Goal: Check status: Check status

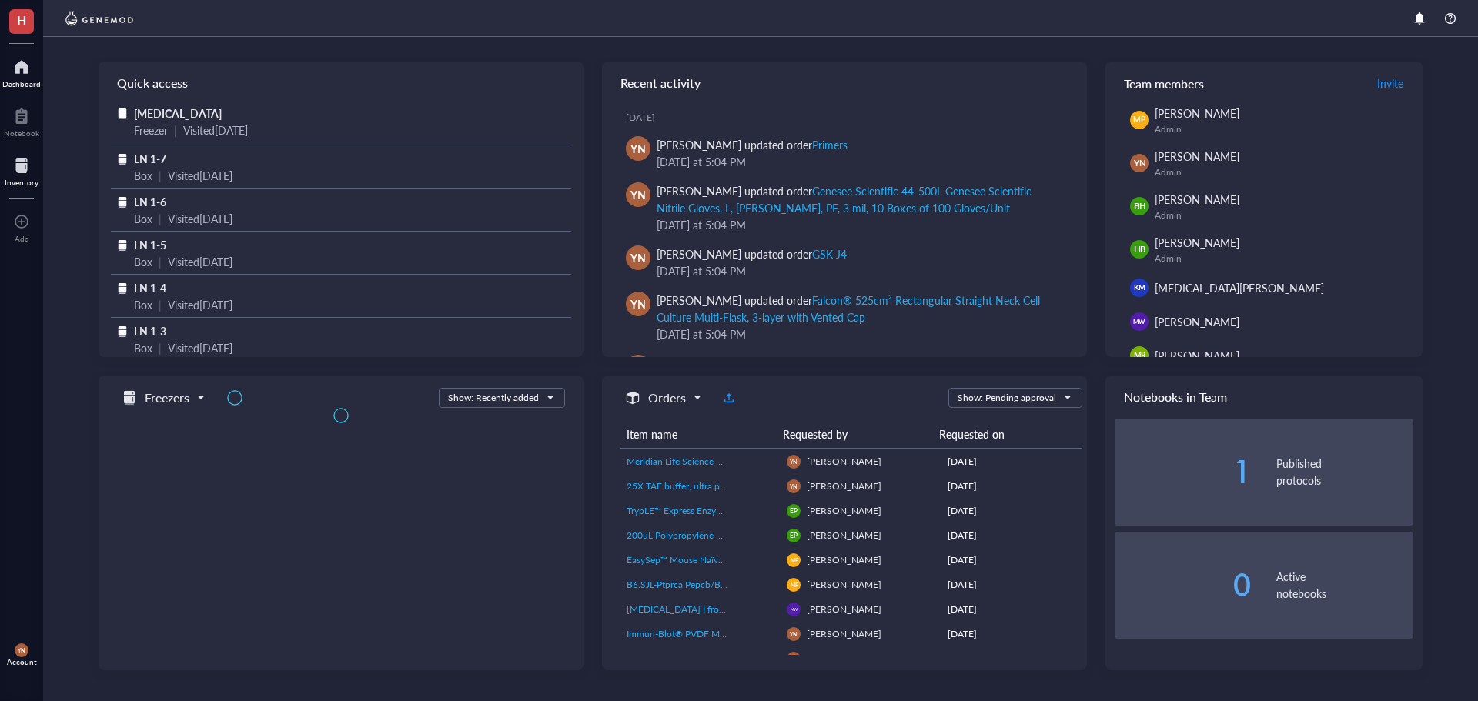
click at [22, 167] on div at bounding box center [22, 165] width 34 height 25
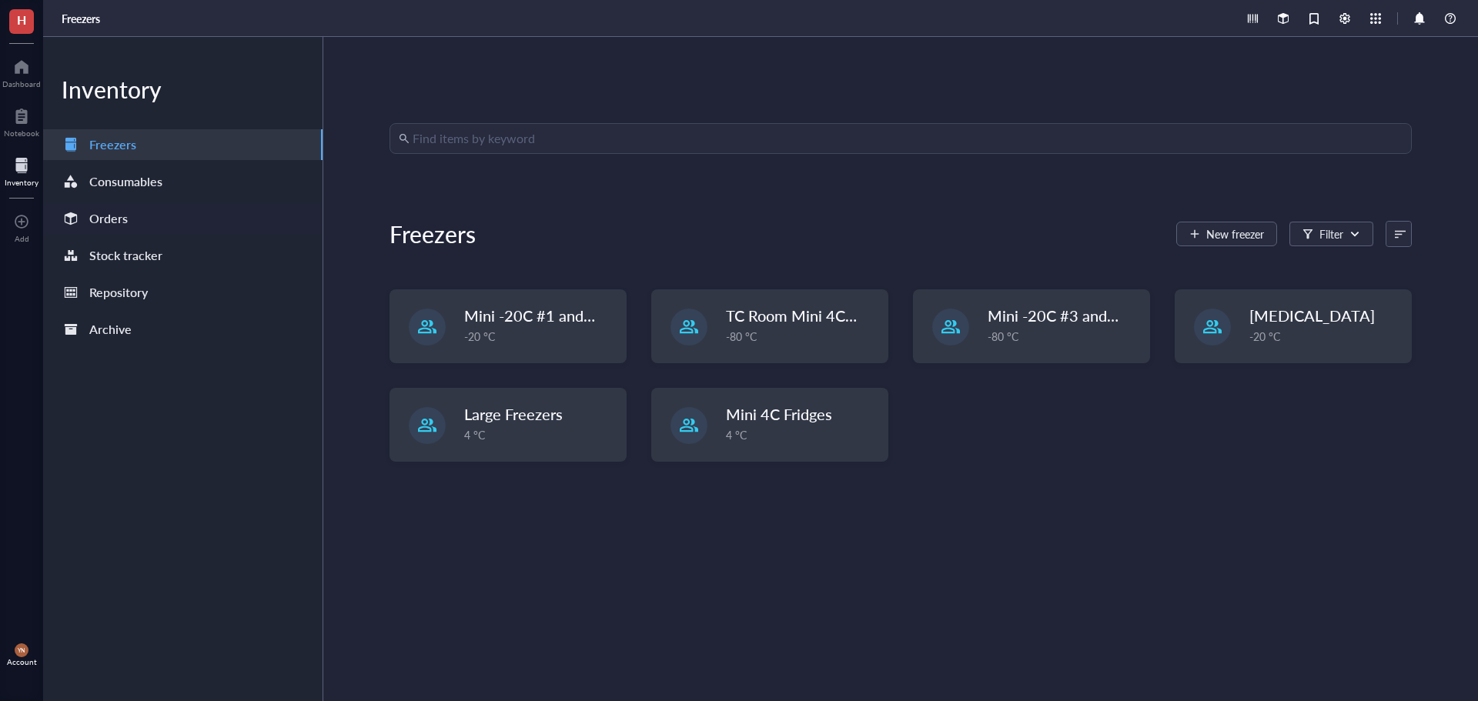
click at [115, 226] on div "Orders" at bounding box center [108, 219] width 38 height 22
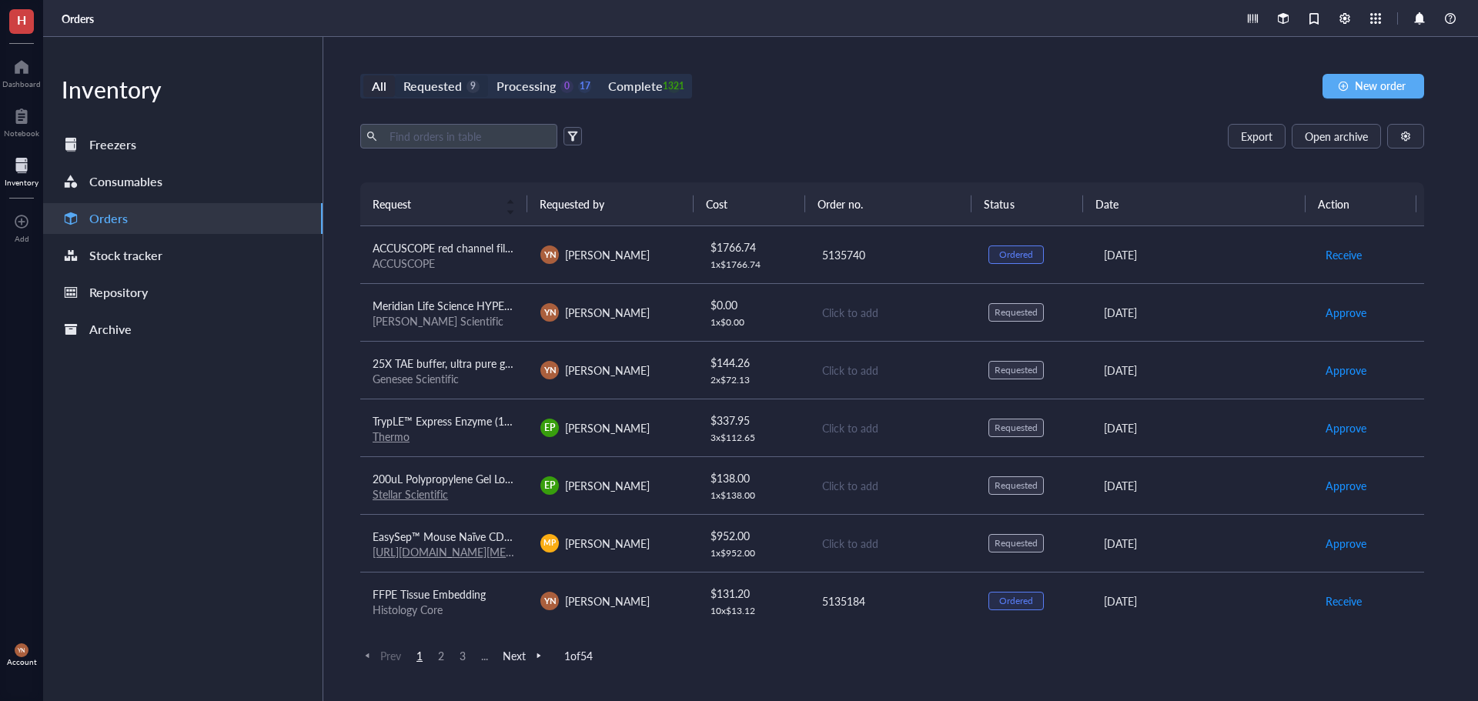
click at [453, 88] on div "Requested" at bounding box center [432, 86] width 58 height 22
click at [395, 75] on input "Requested 9" at bounding box center [395, 75] width 0 height 0
click at [473, 567] on td "B6.SJL-Ptprca Pepcb/BoyJ (B6CD45.1) [PERSON_NAME] Labs" at bounding box center [444, 543] width 168 height 58
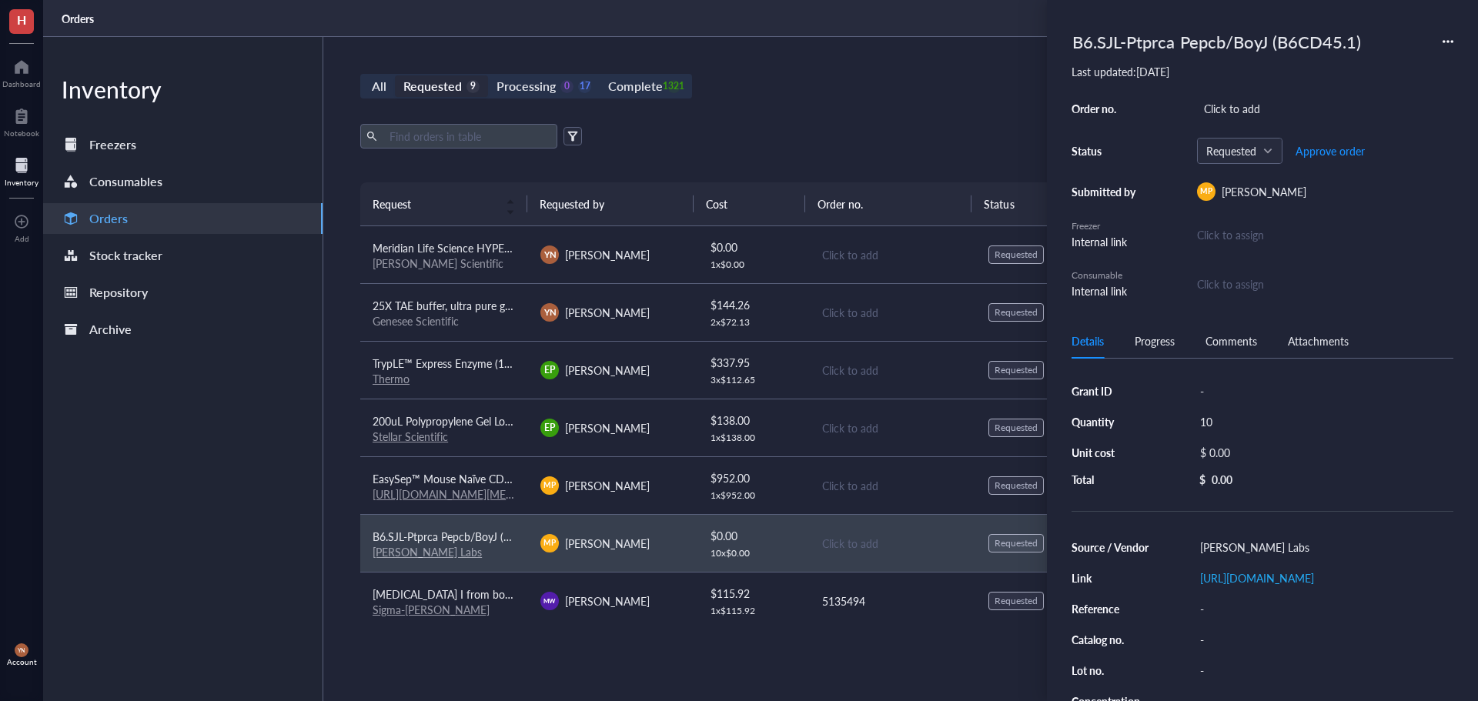
click at [827, 100] on div "All Requested 9 Processing 0 17 Complete 1321 New order Export Open archive Req…" at bounding box center [892, 369] width 1138 height 664
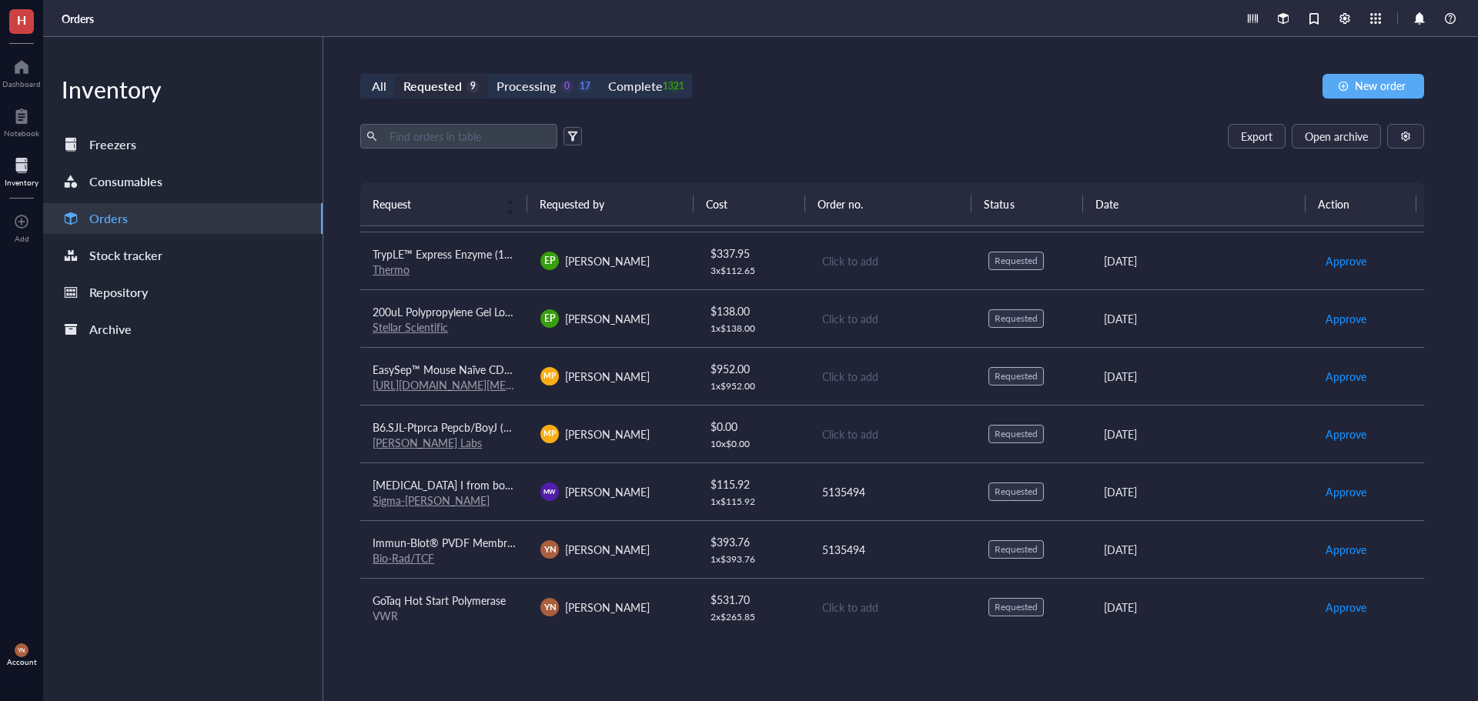
scroll to position [117, 0]
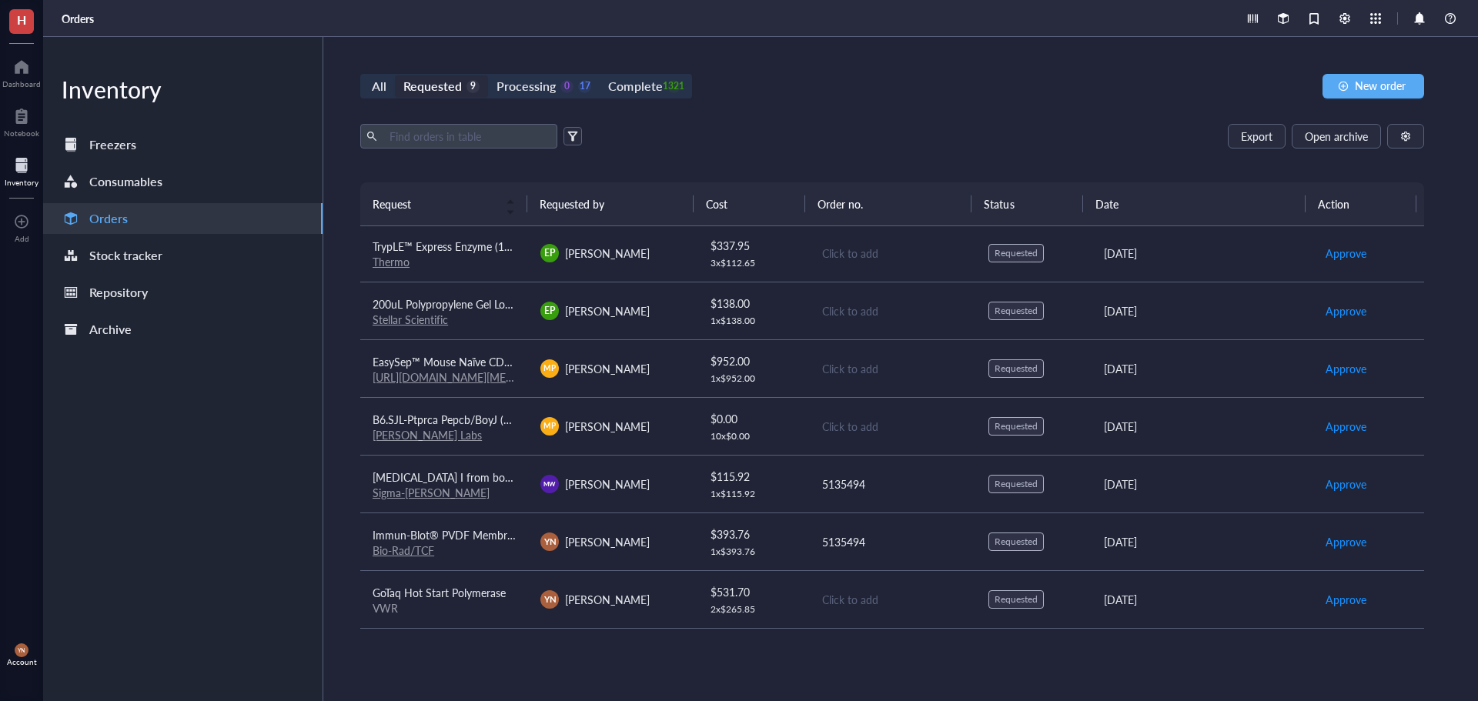
click at [486, 428] on div "[PERSON_NAME] Labs" at bounding box center [444, 435] width 143 height 14
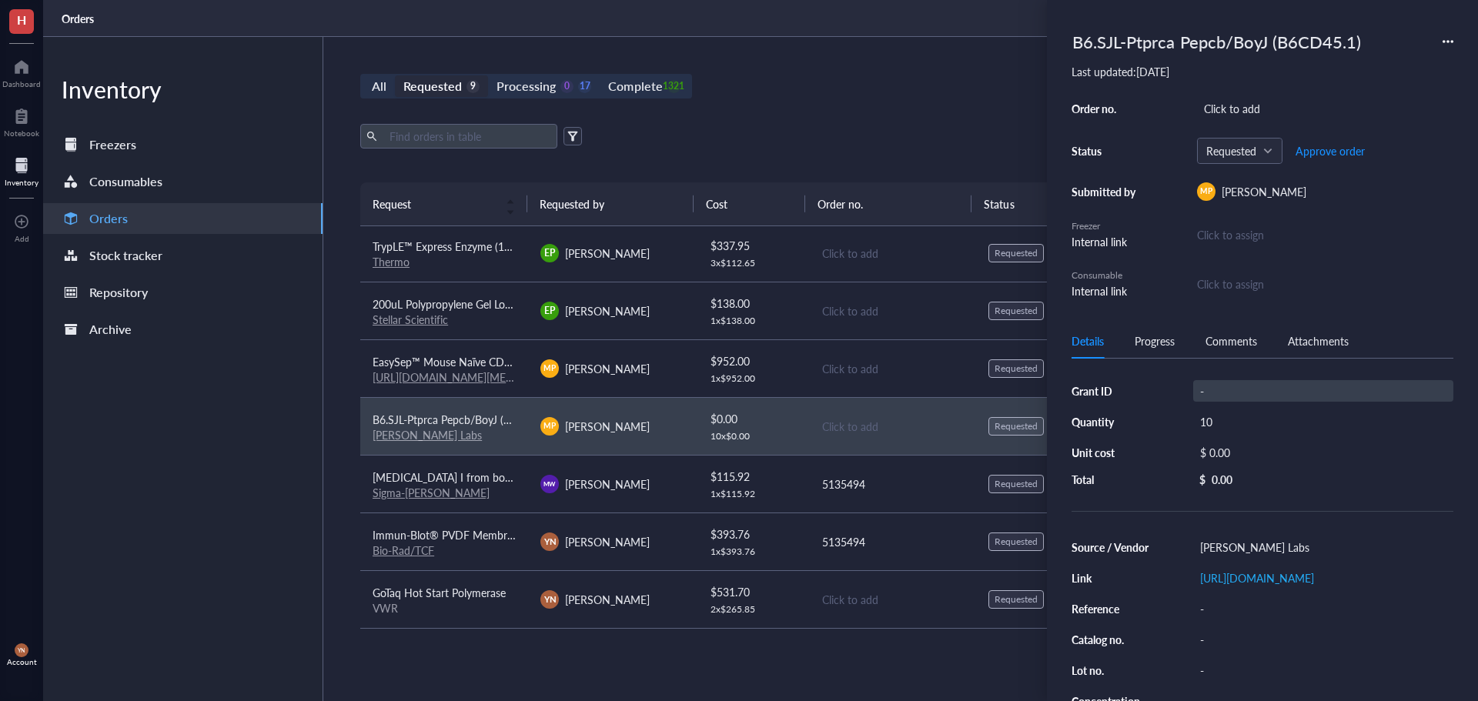
click at [1263, 383] on div "-" at bounding box center [1323, 391] width 260 height 22
click at [774, 108] on div "All Requested 9 Processing 0 17 Complete 1321 New order Export Open archive Req…" at bounding box center [892, 369] width 1138 height 664
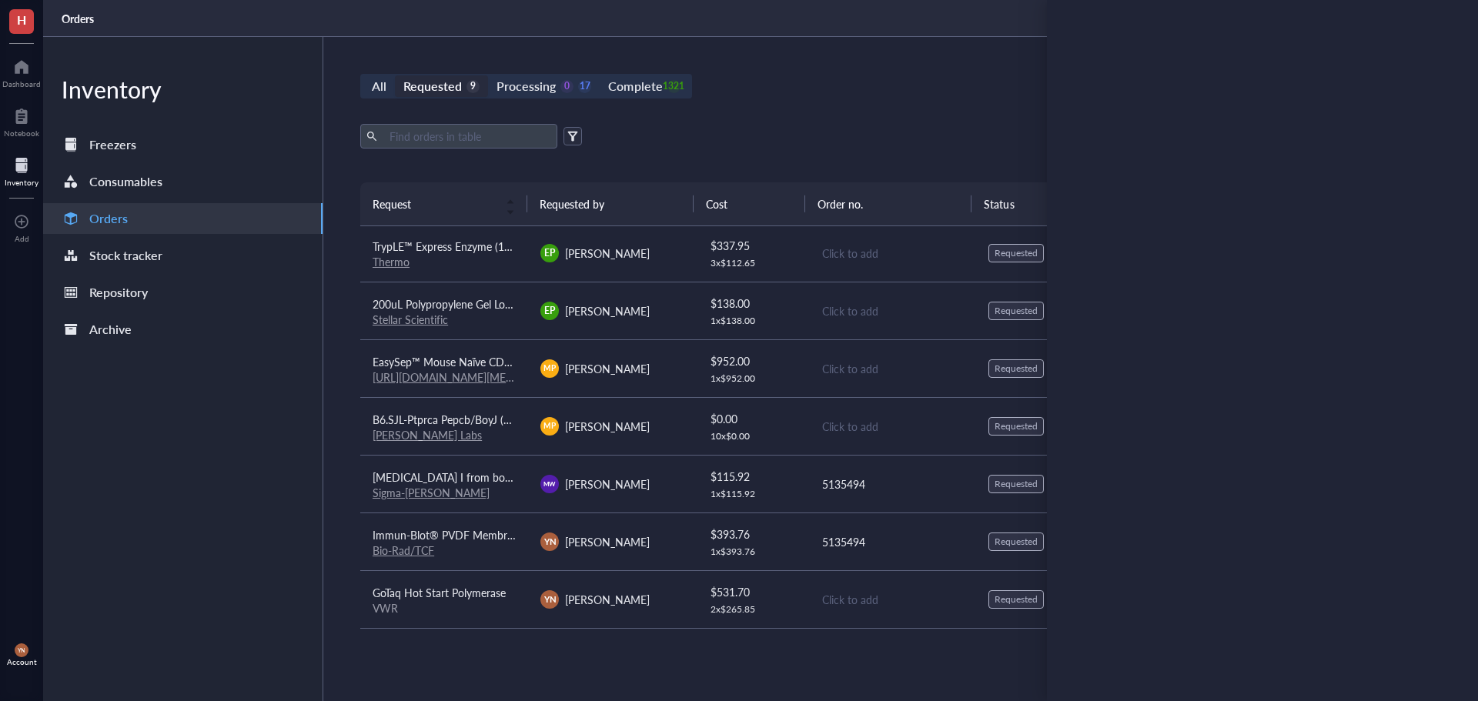
click at [798, 97] on div "All Requested 9 Processing 0 17 Complete 1321 New order" at bounding box center [892, 86] width 1064 height 25
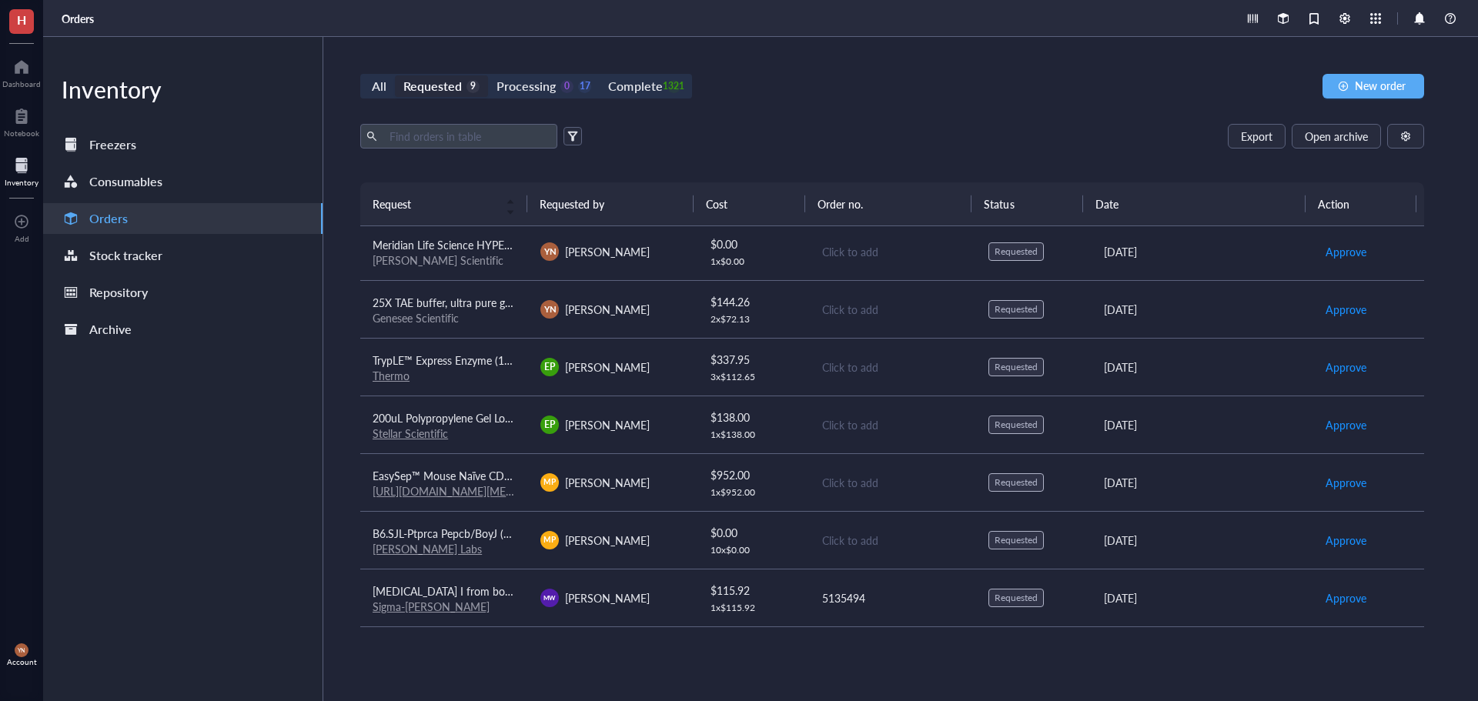
scroll to position [0, 0]
click at [523, 92] on div "Processing" at bounding box center [525, 86] width 59 height 22
click at [488, 75] on input "Processing 0 17" at bounding box center [488, 75] width 0 height 0
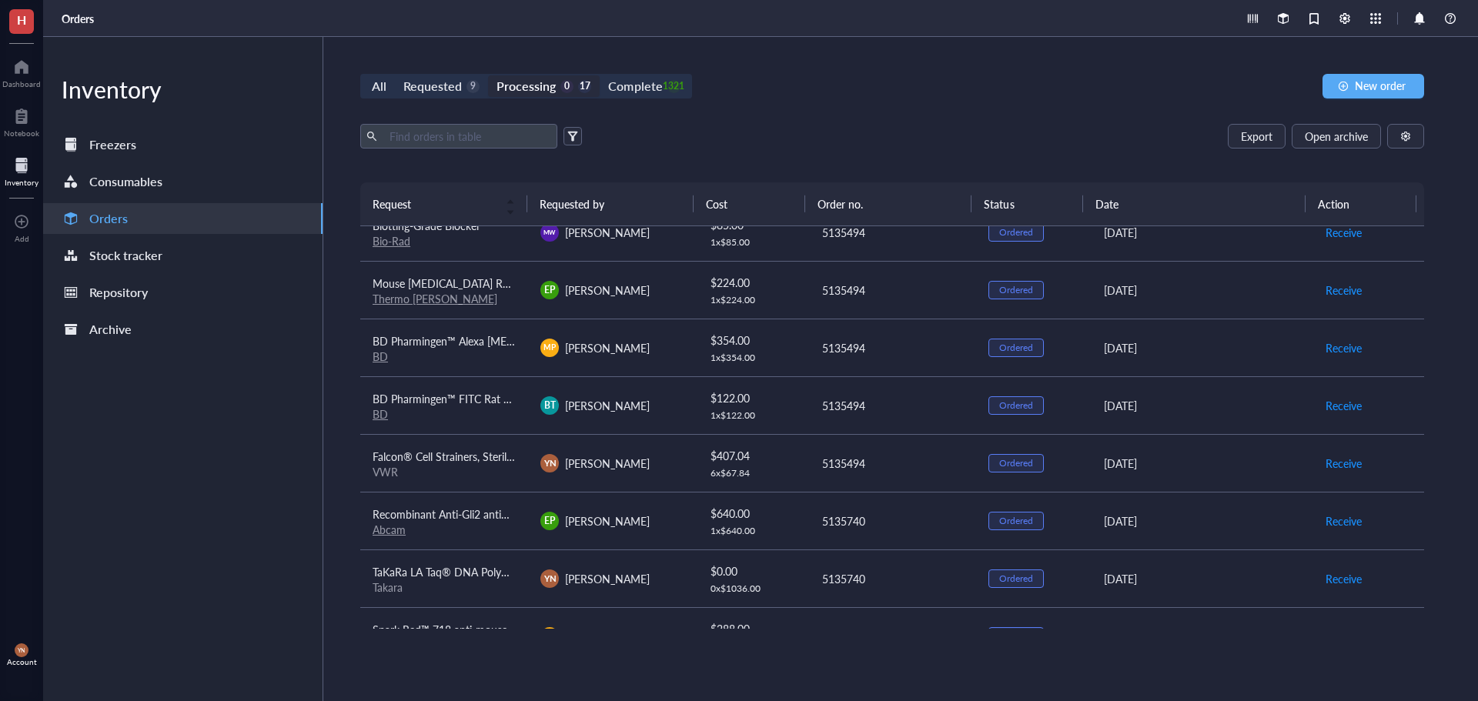
scroll to position [231, 0]
